Goal: Find specific page/section: Find specific page/section

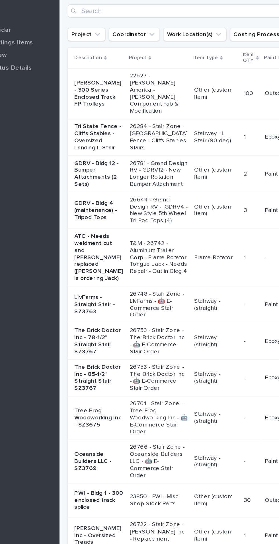
click at [117, 293] on p "The Brick Doctor Inc - 78-1/2" Straight Stair SZ3767" at bounding box center [120, 283] width 33 height 19
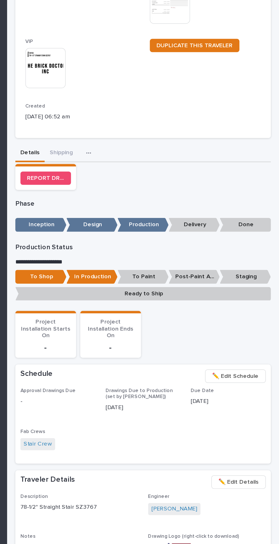
click at [148, 212] on icon "button" at bounding box center [149, 212] width 3 height 1
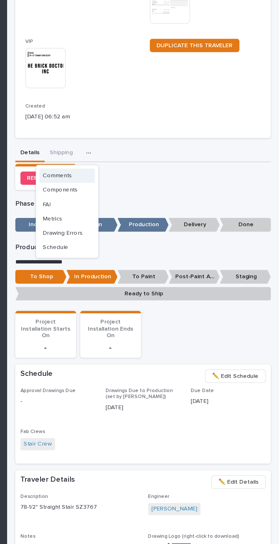
click at [126, 227] on span "Comments" at bounding box center [128, 227] width 20 height 5
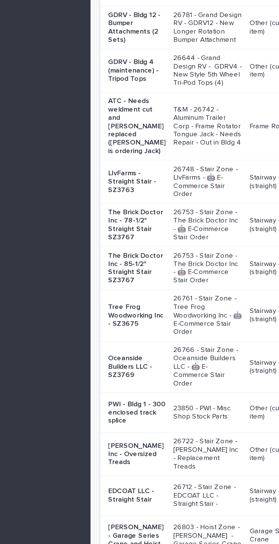
click at [117, 318] on p "The Brick Doctor Inc - 85-1/2" Straight Stair SZ3767" at bounding box center [120, 308] width 33 height 19
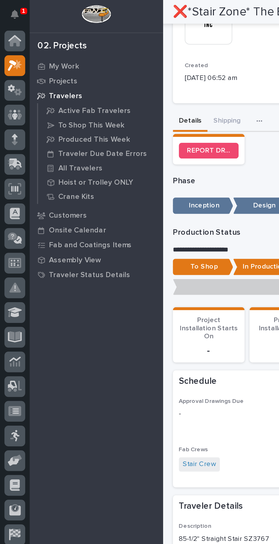
scroll to position [141, 0]
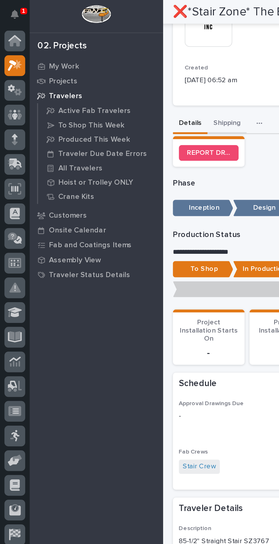
click at [131, 71] on div "**********" at bounding box center [186, 267] width 173 height 778
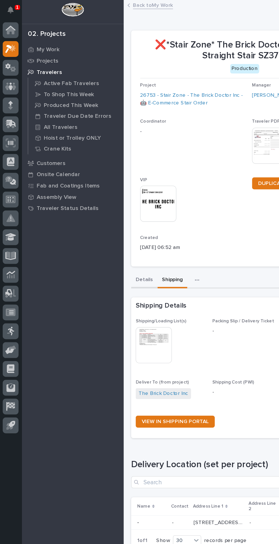
click at [112, 214] on button "Details" at bounding box center [110, 213] width 20 height 12
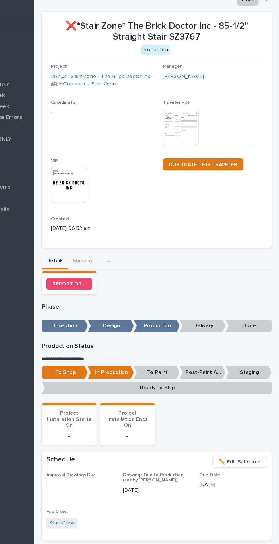
scroll to position [16, 0]
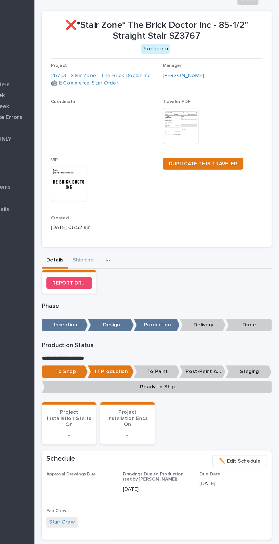
click at [148, 196] on icon "button" at bounding box center [149, 196] width 3 height 1
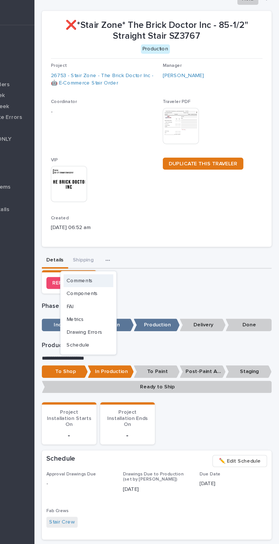
click at [135, 212] on span "Comments" at bounding box center [128, 212] width 20 height 5
